Goal: Find specific page/section: Find specific page/section

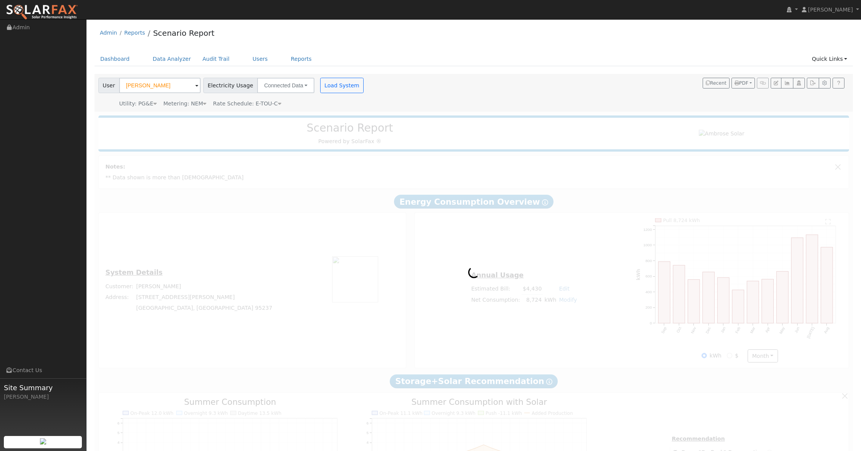
type input "19827"
